Goal: Find contact information: Obtain details needed to contact an individual or organization

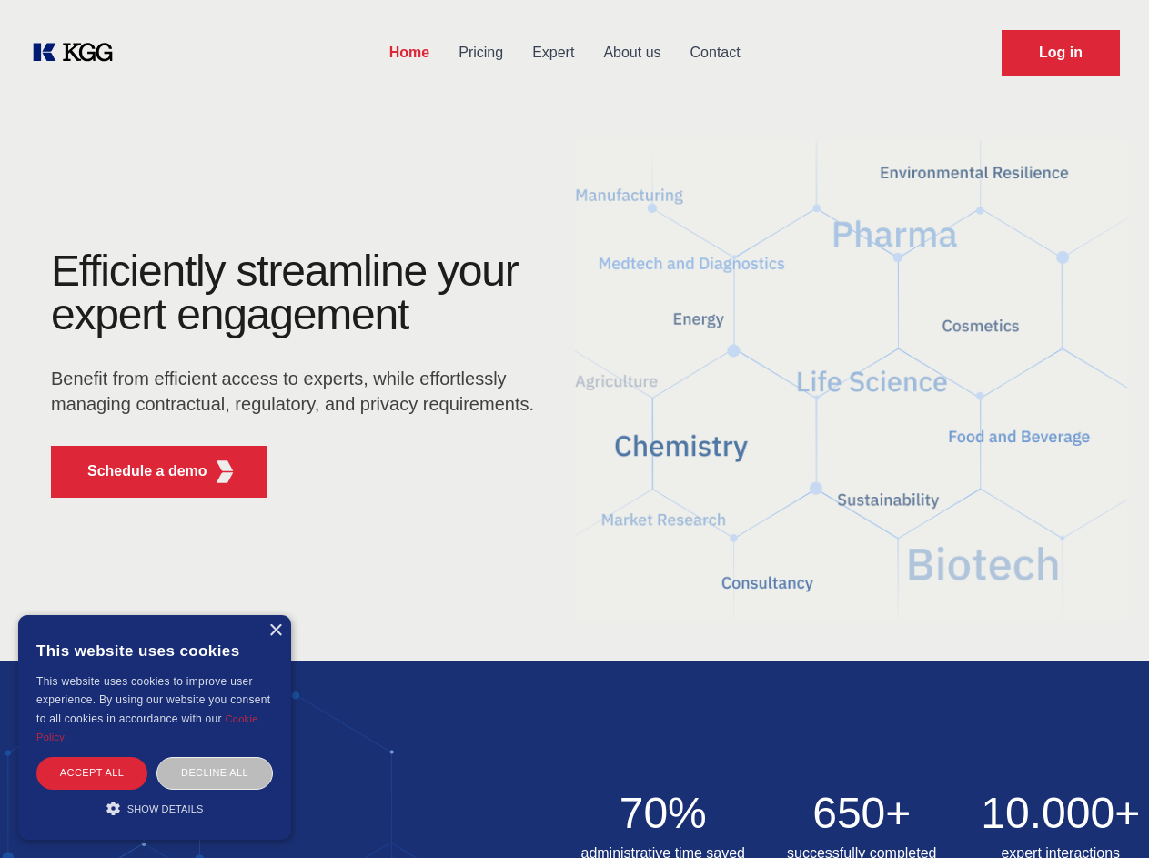
click at [574, 428] on div "Efficiently streamline your expert engagement Benefit from efficient access to …" at bounding box center [298, 380] width 553 height 263
click at [136, 471] on p "Schedule a demo" at bounding box center [147, 471] width 120 height 22
click at [275, 630] on div "× This website uses cookies This website uses cookies to improve user experienc…" at bounding box center [154, 727] width 273 height 225
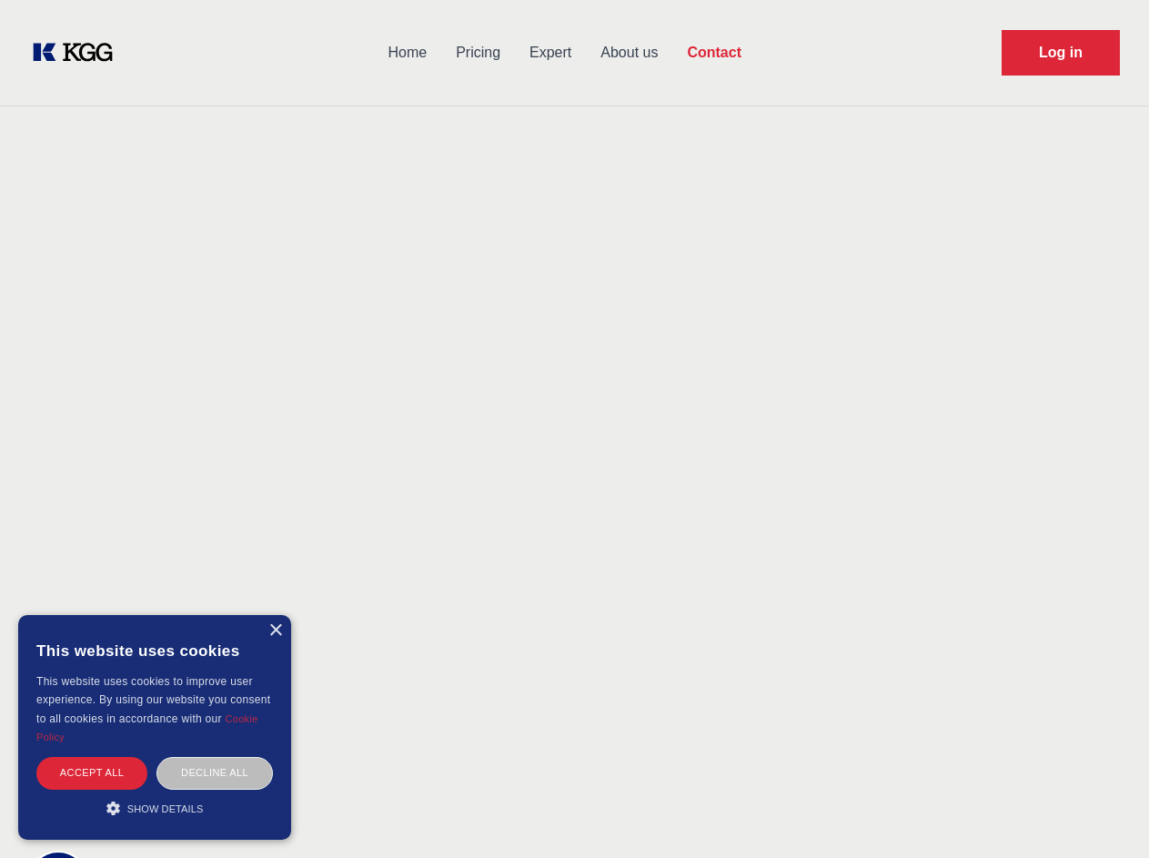
click at [92, 772] on div "Accept all" at bounding box center [91, 773] width 111 height 32
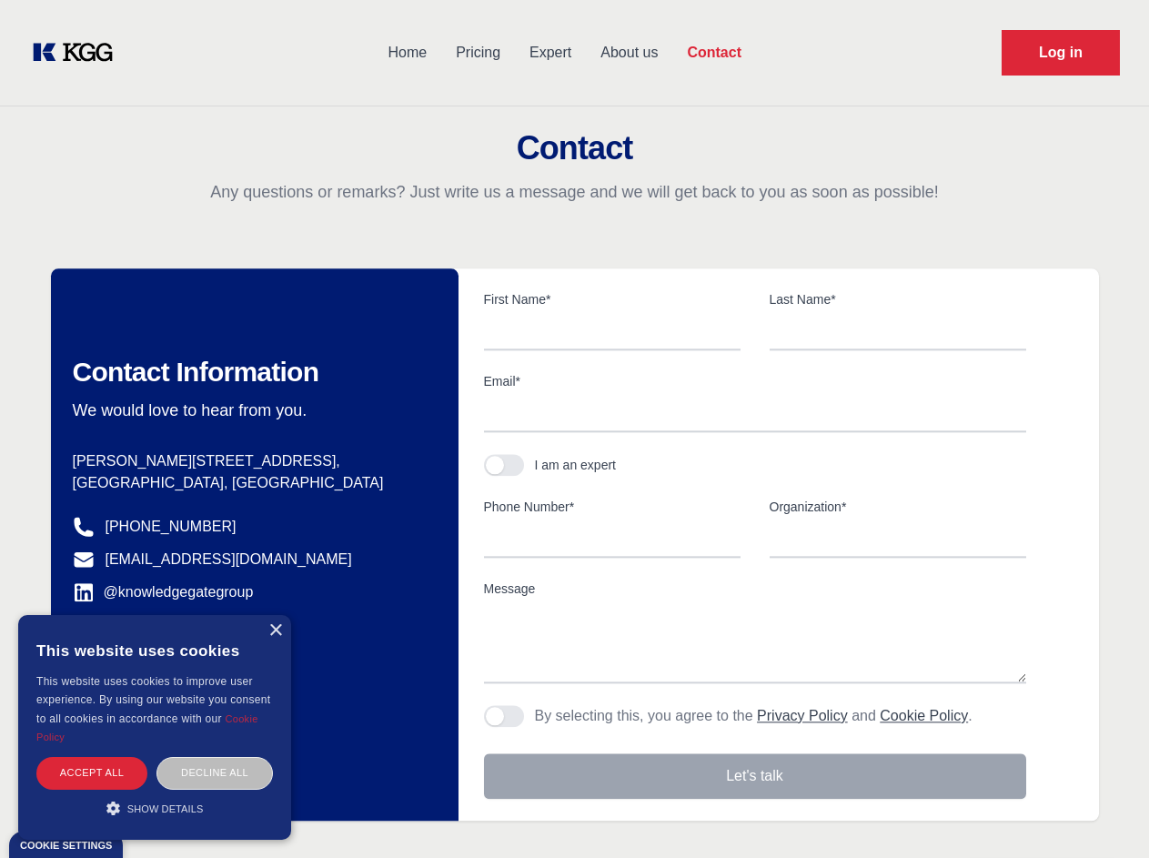
click at [215, 772] on div "Contact Information We would love to hear from you. Postal address [PERSON_NAME…" at bounding box center [254, 544] width 407 height 552
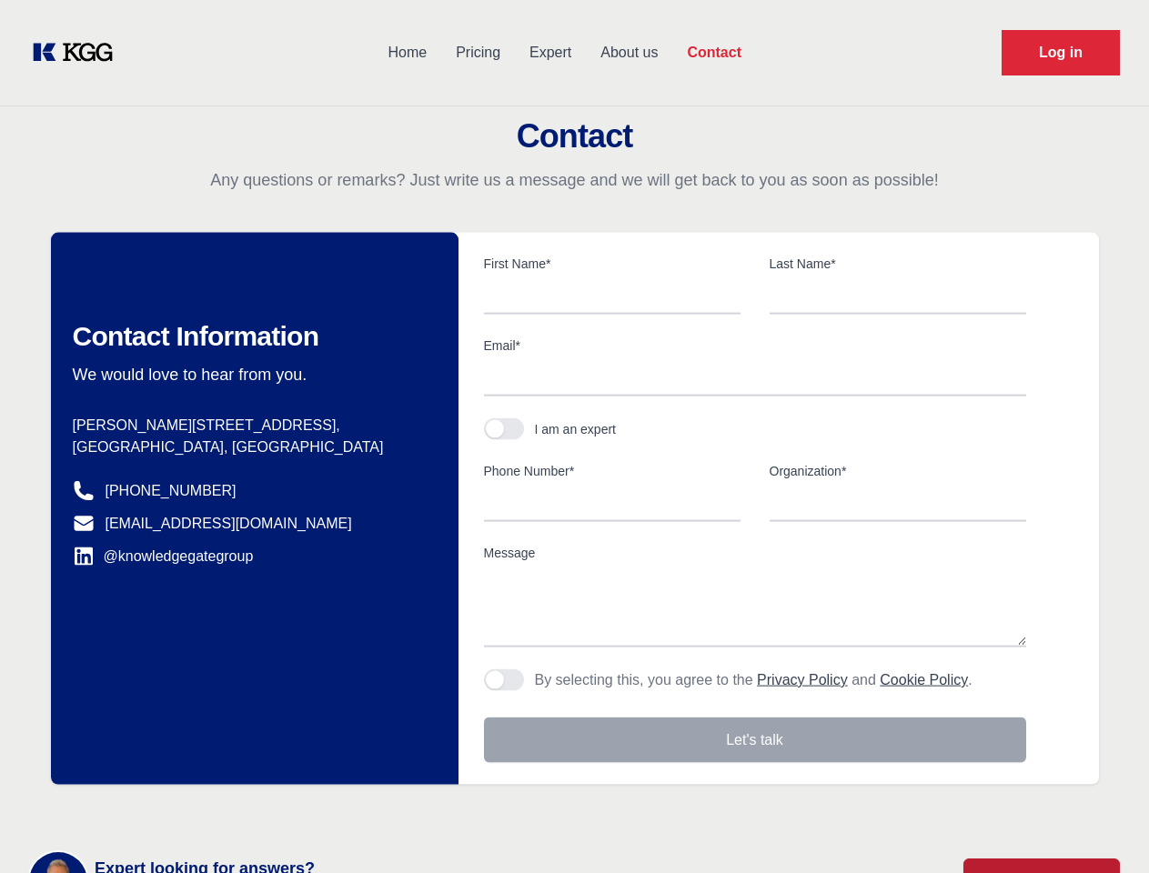
click at [155, 808] on main "Contact Any questions or remarks? Just write us a message and we will get back …" at bounding box center [574, 473] width 1149 height 947
